Goal: Task Accomplishment & Management: Use online tool/utility

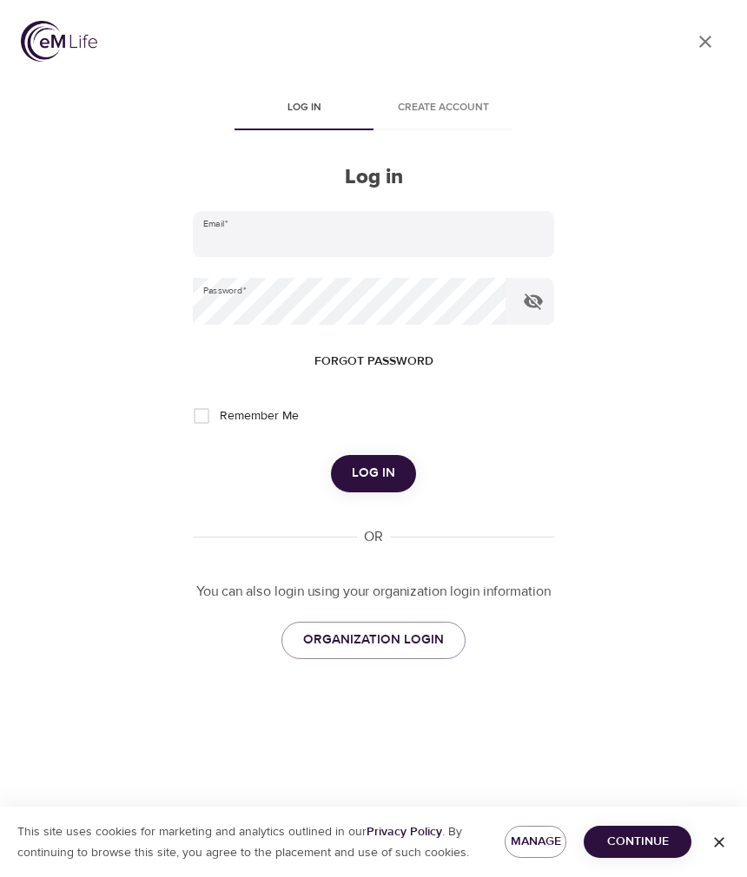
type input "[PERSON_NAME][EMAIL_ADDRESS][PERSON_NAME][DOMAIN_NAME]"
click at [356, 465] on span "Log in" at bounding box center [373, 473] width 43 height 23
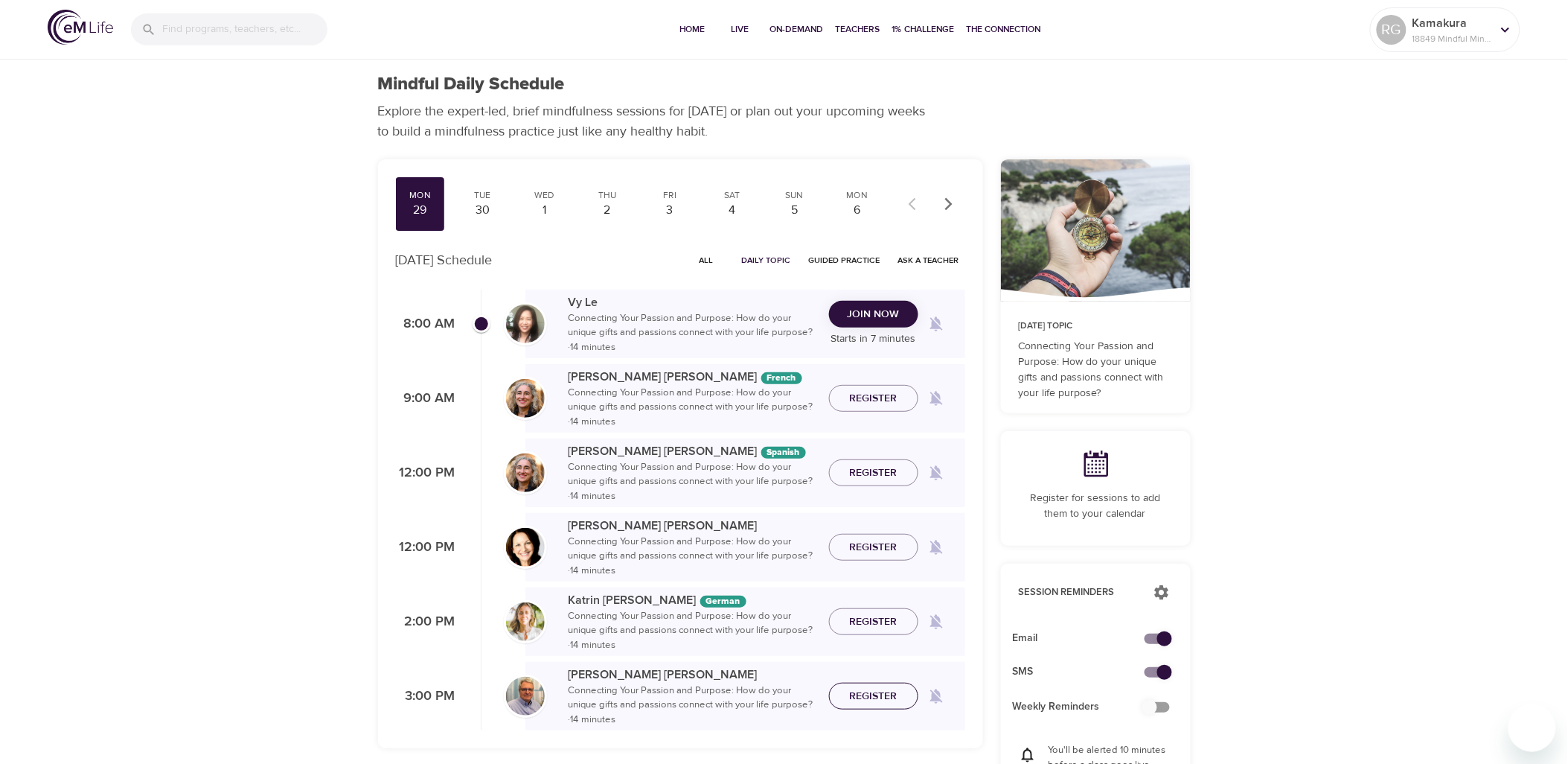
click at [864, 698] on span "Register" at bounding box center [874, 696] width 48 height 19
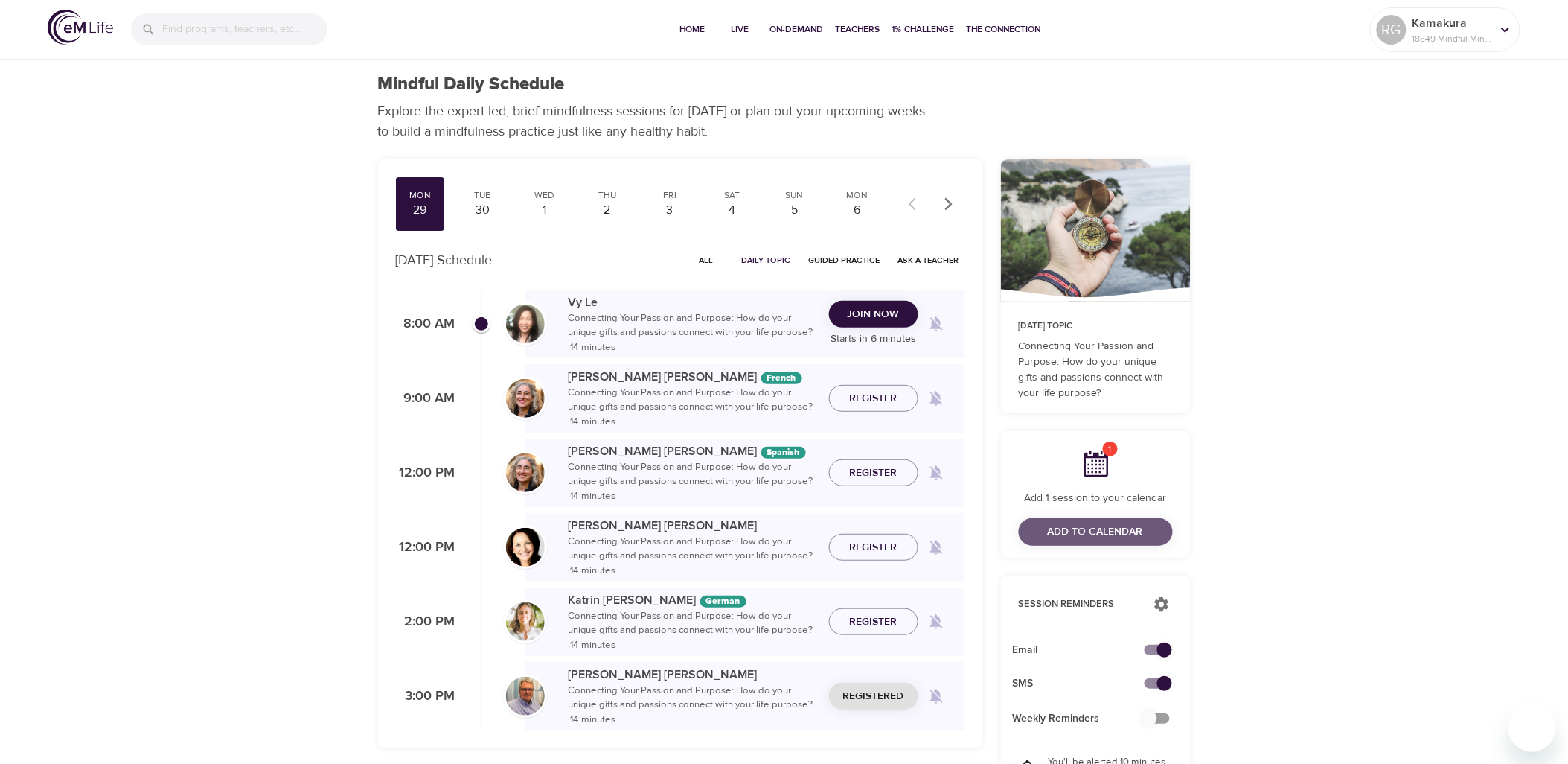
click at [1139, 539] on span "Add to Calendar" at bounding box center [1095, 532] width 95 height 19
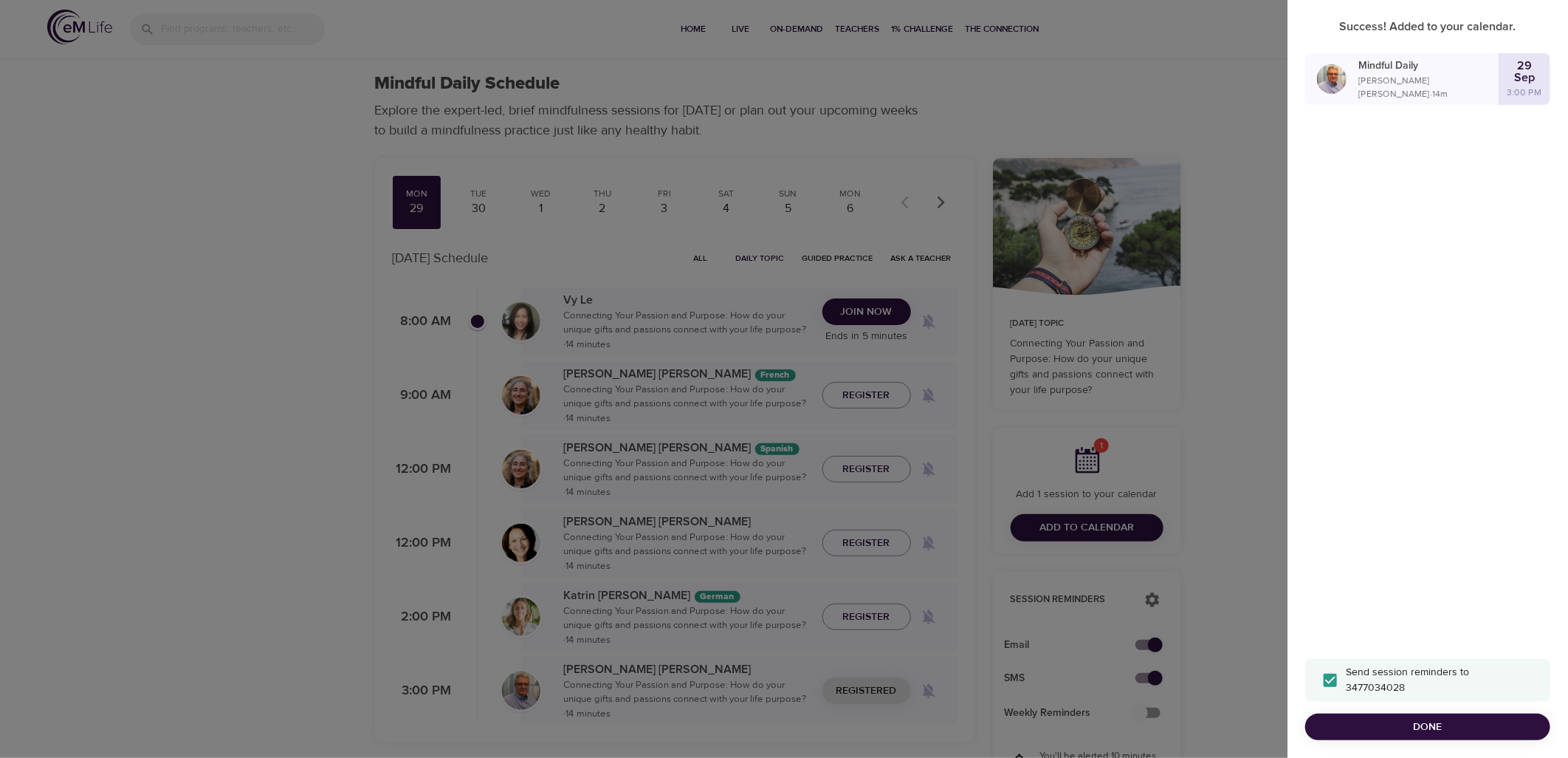
click at [1429, 264] on div "Success! Added to your calendar. Mindful Daily Roger Nolan · 14 m 29 Sep 3:00 P…" at bounding box center [1428, 379] width 281 height 758
